Goal: Information Seeking & Learning: Learn about a topic

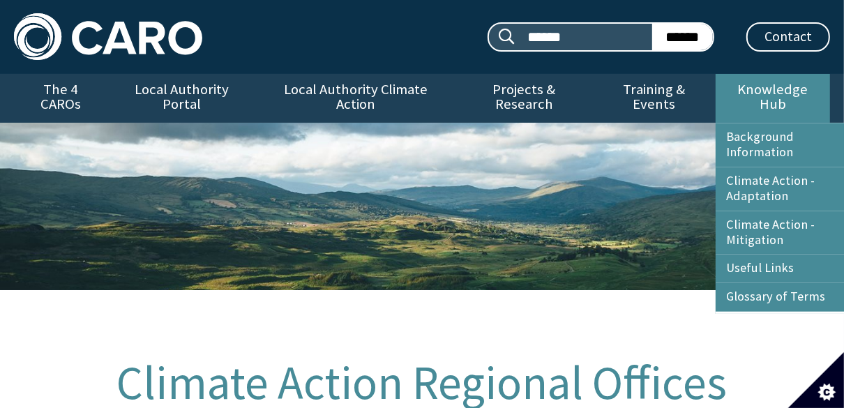
click at [755, 89] on link "Knowledge Hub" at bounding box center [773, 98] width 114 height 49
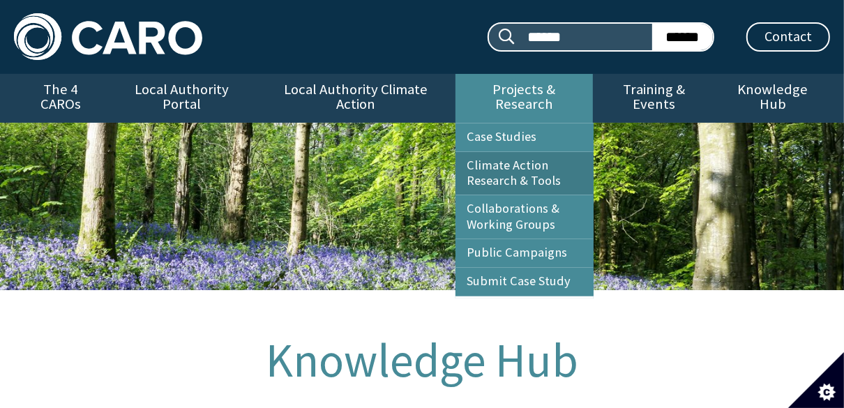
click at [542, 156] on link "Climate Action Research & Tools" at bounding box center [525, 173] width 138 height 43
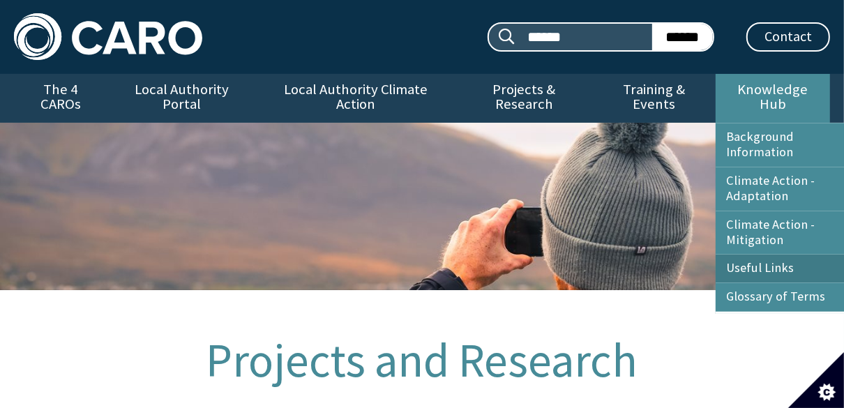
click at [763, 255] on link "Useful Links" at bounding box center [785, 269] width 138 height 28
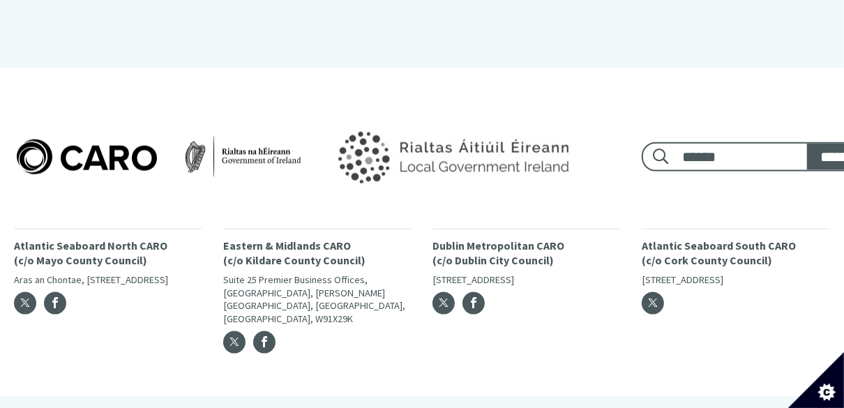
scroll to position [1171, 0]
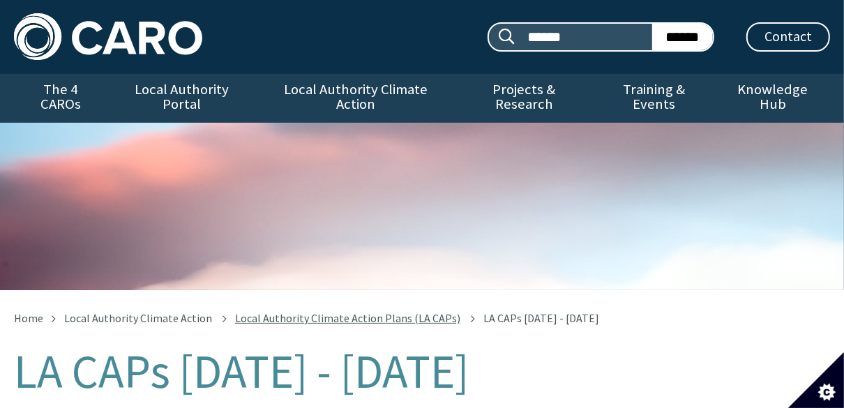
click at [312, 311] on link "Local Authority Climate Action Plans (LA CAPs)" at bounding box center [347, 318] width 225 height 14
